Goal: Information Seeking & Learning: Learn about a topic

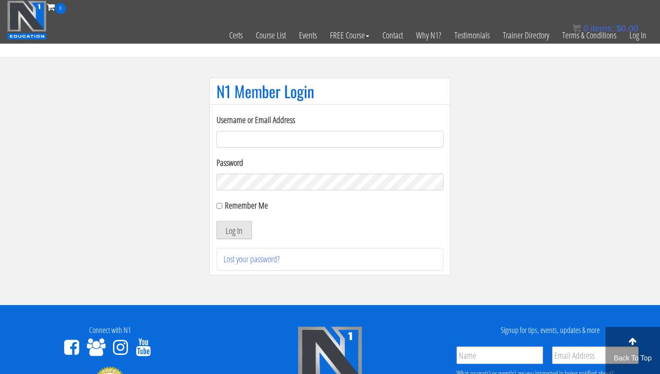
type input "Valerioacri@gmail.com"
click at [237, 231] on button "Log In" at bounding box center [233, 230] width 35 height 18
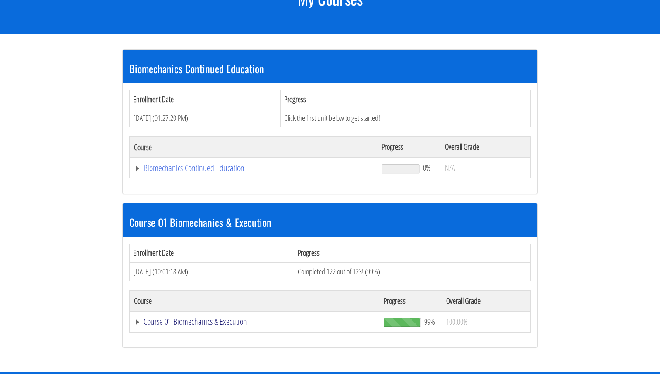
click at [212, 317] on link "Course 01 Biomechanics & Execution" at bounding box center [254, 321] width 241 height 9
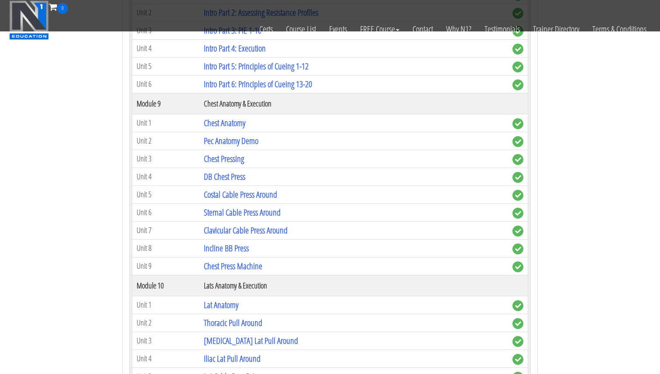
scroll to position [1461, 0]
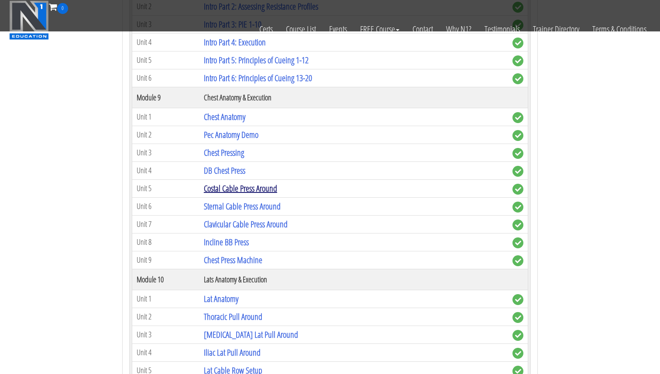
click at [246, 188] on link "Costal Cable Press Around" at bounding box center [240, 188] width 73 height 12
